Goal: Task Accomplishment & Management: Manage account settings

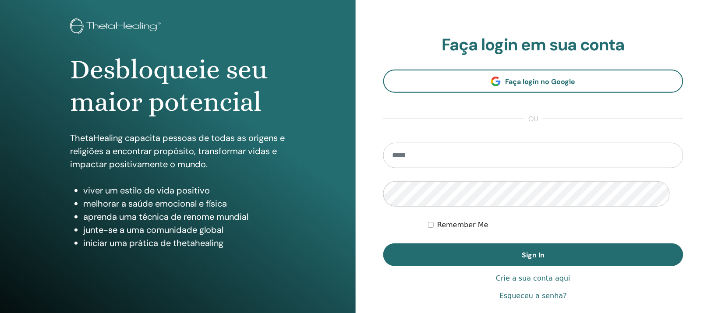
scroll to position [164, 0]
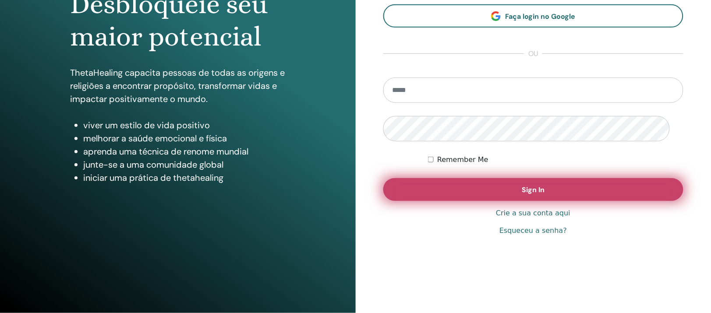
type input "**********"
click at [433, 189] on button "Sign In" at bounding box center [533, 189] width 301 height 23
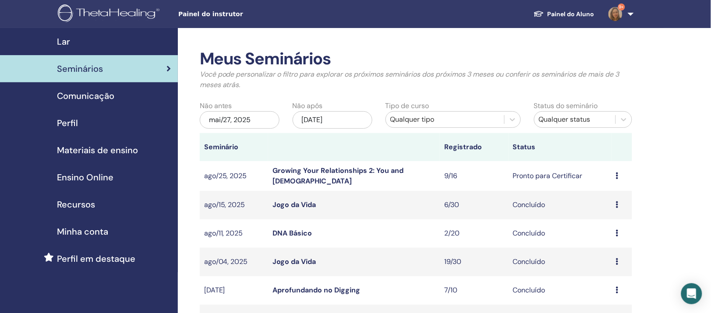
click at [368, 186] on link "Growing Your Relationships 2: You and [DEMOGRAPHIC_DATA]" at bounding box center [338, 176] width 131 height 20
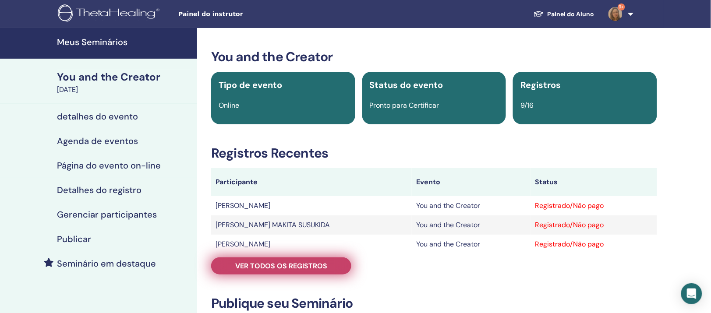
click at [327, 271] on span "Ver todos os registros" at bounding box center [281, 266] width 92 height 9
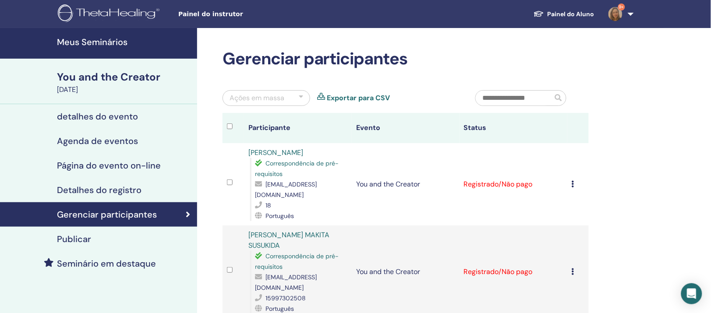
click at [572, 188] on icon at bounding box center [573, 184] width 3 height 7
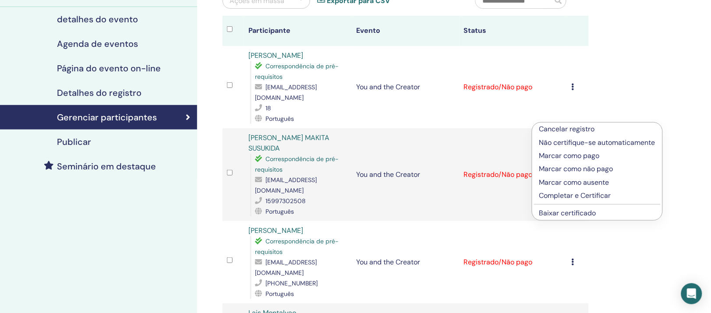
scroll to position [110, 0]
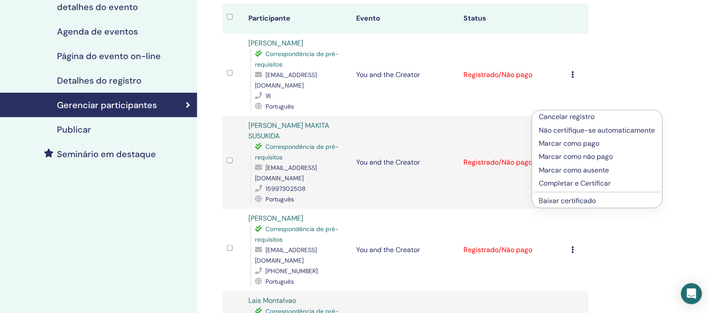
click at [613, 176] on p "Marcar como ausente" at bounding box center [598, 170] width 116 height 11
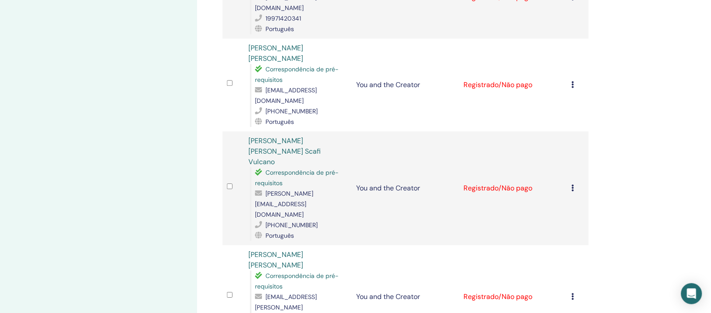
scroll to position [603, 0]
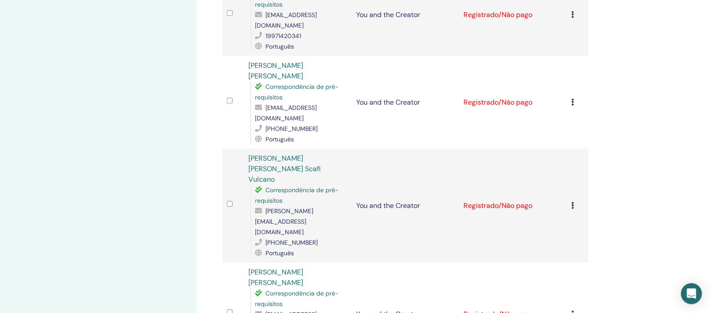
click at [572, 99] on icon at bounding box center [573, 102] width 3 height 7
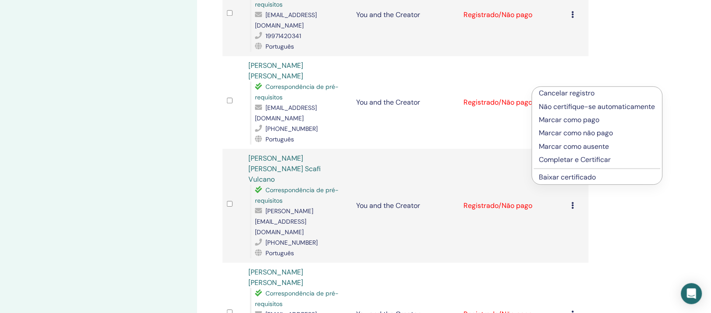
click at [596, 152] on p "Marcar como ausente" at bounding box center [598, 147] width 116 height 11
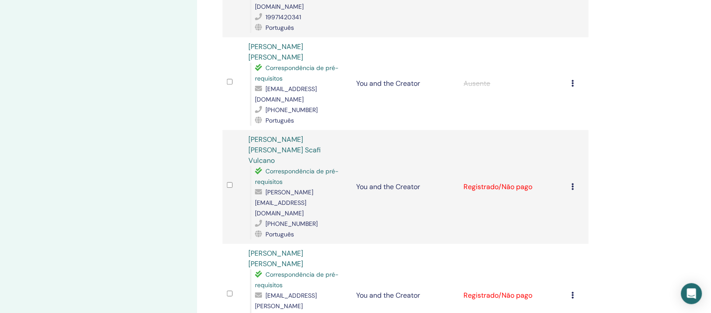
scroll to position [633, 0]
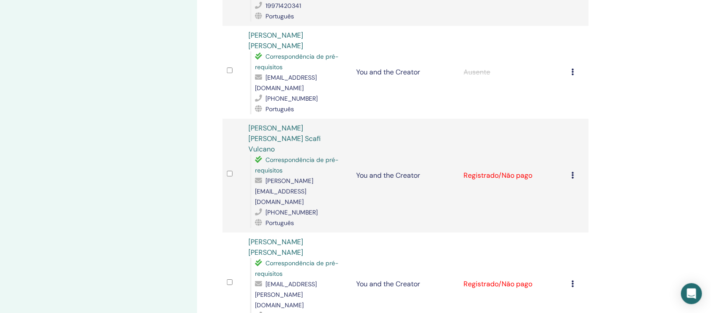
click at [572, 281] on icon at bounding box center [573, 284] width 3 height 7
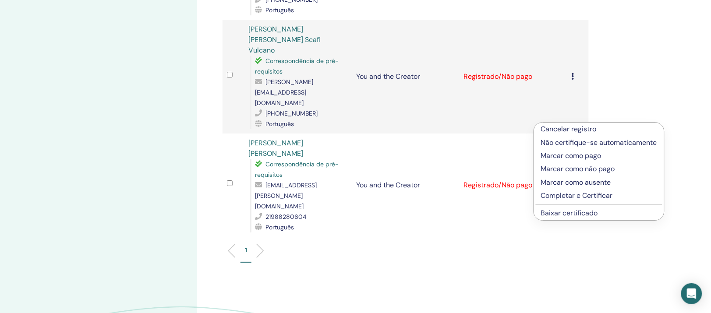
scroll to position [742, 0]
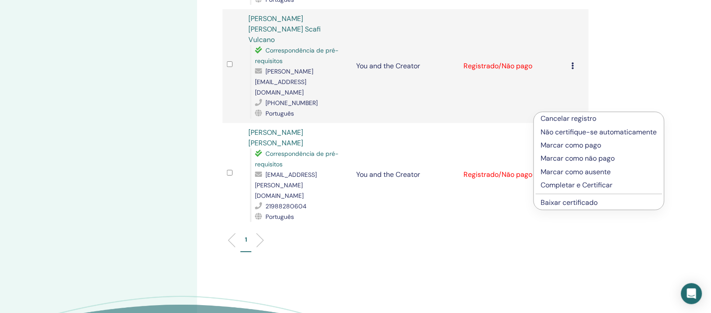
click at [593, 207] on link "Baixar certificado" at bounding box center [569, 202] width 57 height 9
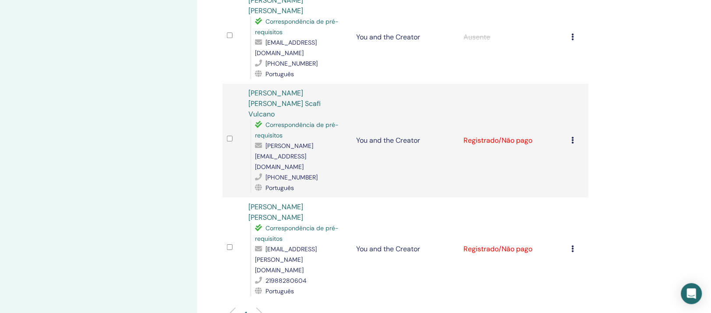
scroll to position [633, 0]
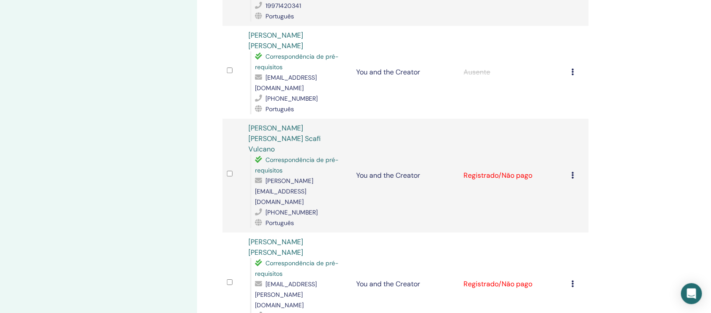
click at [572, 172] on icon at bounding box center [573, 175] width 3 height 7
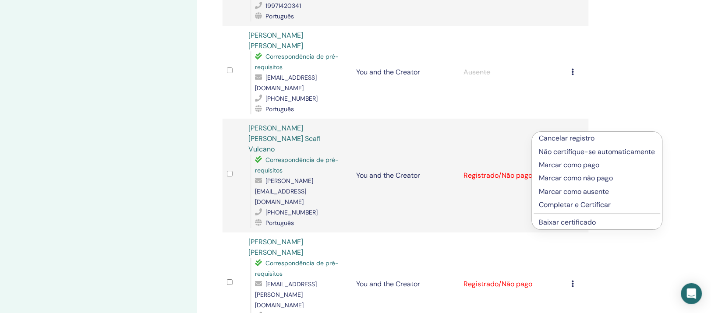
click at [597, 227] on link "Baixar certificado" at bounding box center [568, 222] width 57 height 9
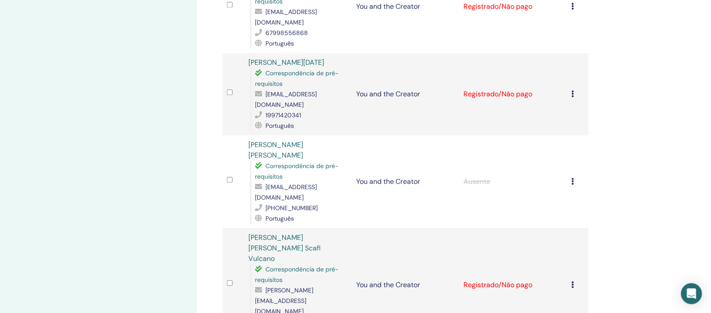
scroll to position [469, 0]
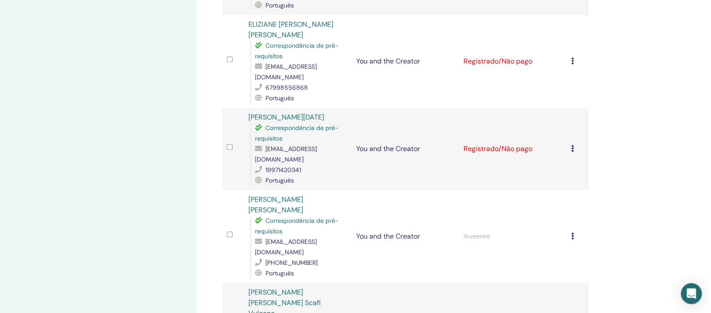
click at [572, 146] on icon at bounding box center [573, 148] width 3 height 7
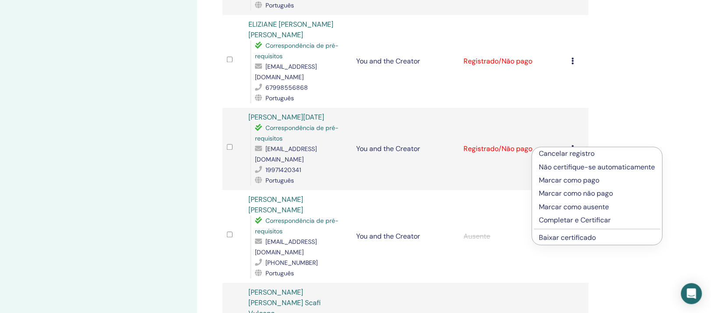
click at [591, 242] on link "Baixar certificado" at bounding box center [568, 237] width 57 height 9
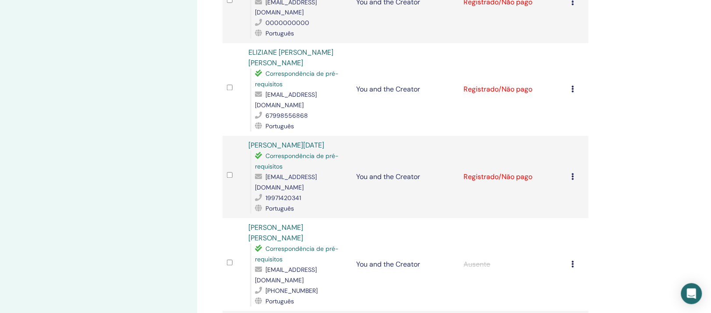
scroll to position [414, 0]
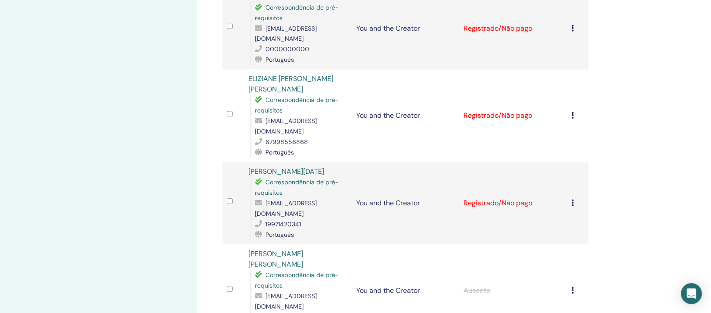
click at [572, 119] on icon at bounding box center [573, 115] width 3 height 7
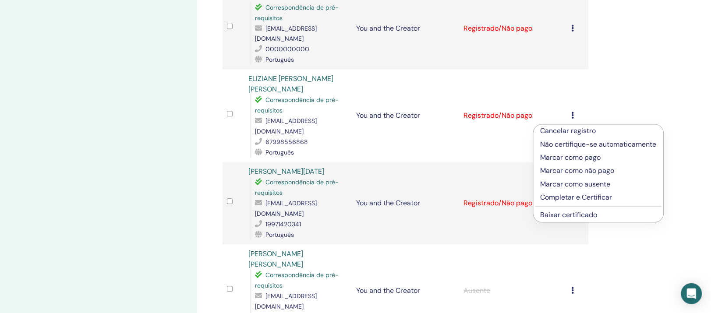
click at [594, 220] on link "Baixar certificado" at bounding box center [569, 215] width 57 height 9
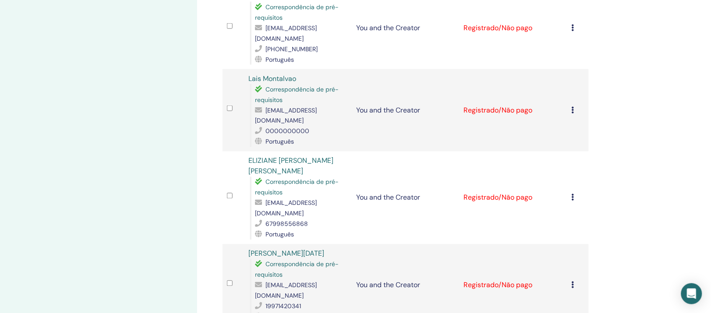
scroll to position [304, 0]
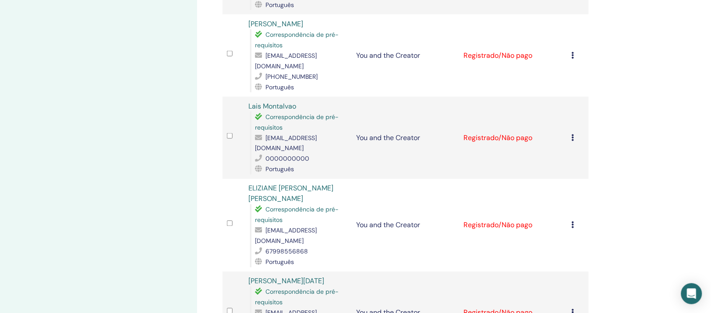
click at [572, 141] on icon at bounding box center [573, 137] width 3 height 7
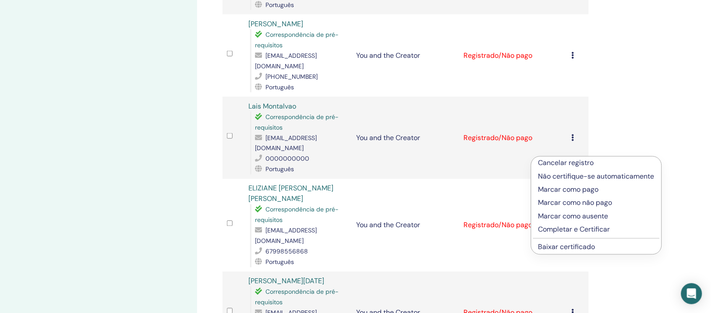
click at [591, 252] on link "Baixar certificado" at bounding box center [567, 247] width 57 height 9
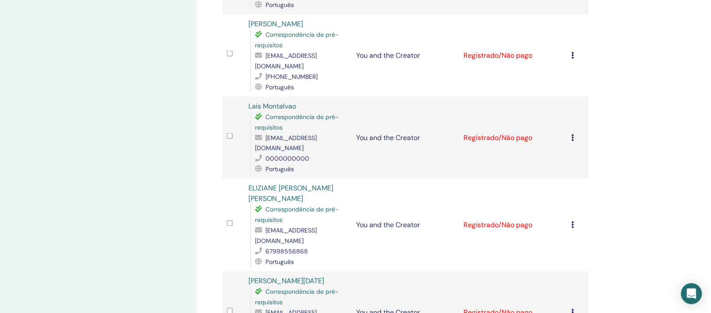
scroll to position [249, 0]
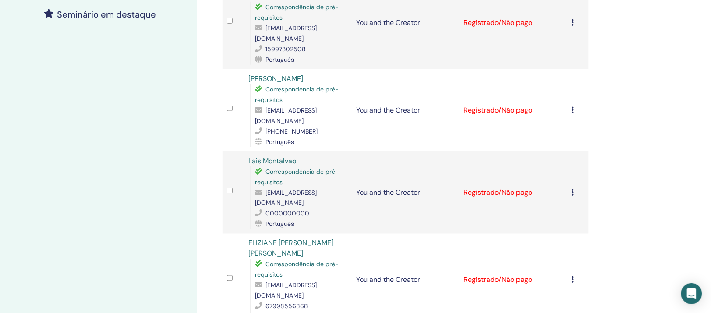
click at [572, 114] on icon at bounding box center [573, 110] width 3 height 7
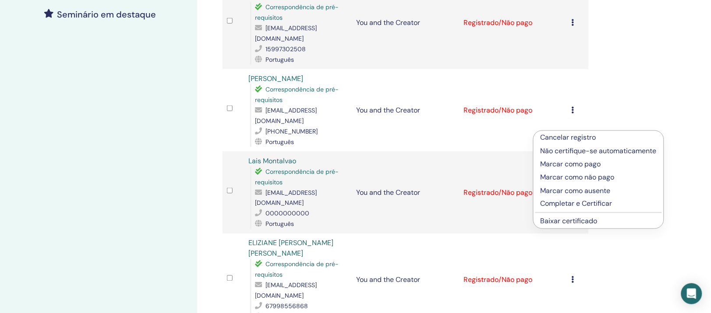
click at [583, 226] on link "Baixar certificado" at bounding box center [569, 221] width 57 height 9
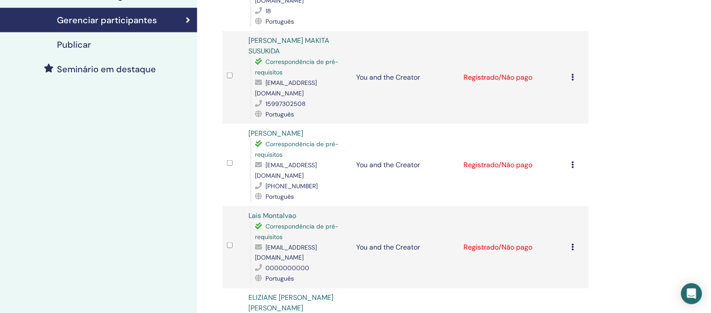
scroll to position [140, 0]
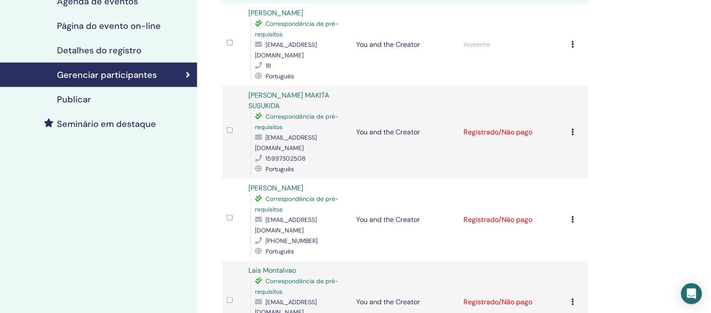
click at [572, 135] on icon at bounding box center [573, 131] width 3 height 7
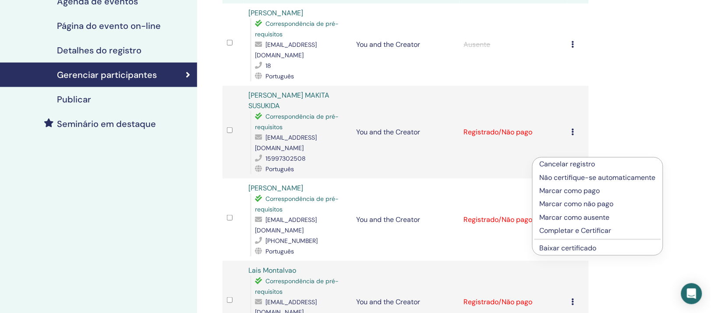
click at [577, 253] on link "Baixar certificado" at bounding box center [568, 248] width 57 height 9
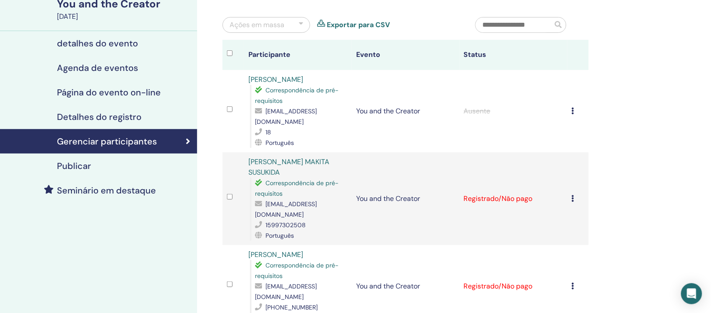
scroll to position [0, 0]
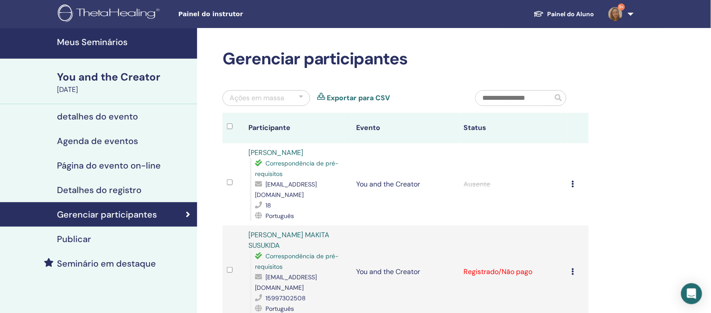
click at [97, 43] on h4 "Meus Seminários" at bounding box center [124, 42] width 135 height 11
